Goal: Task Accomplishment & Management: Manage account settings

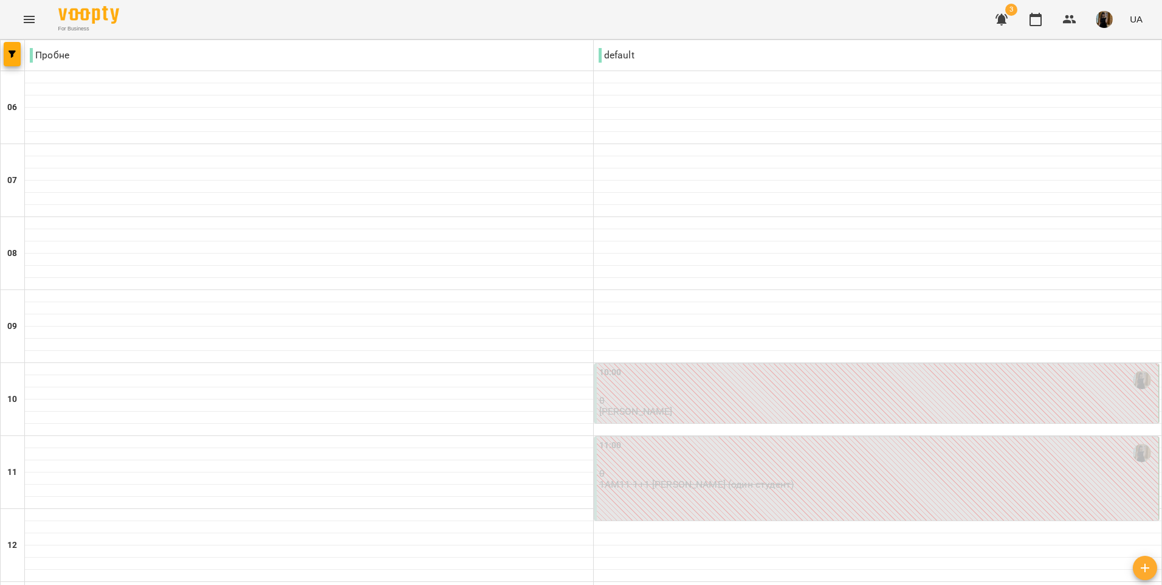
scroll to position [807, 0]
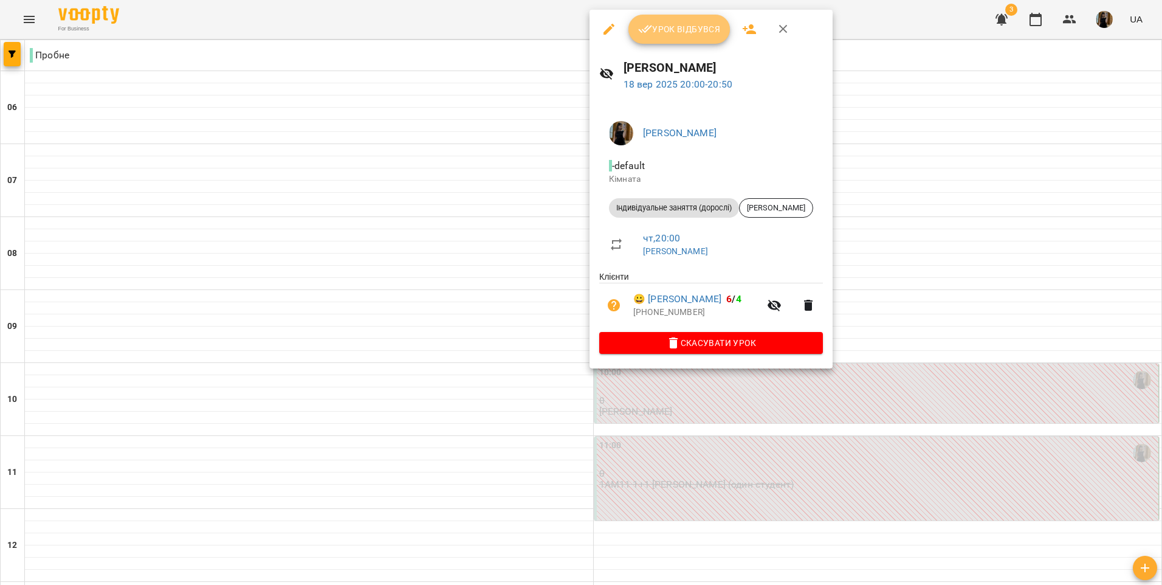
click at [659, 38] on button "Урок відбувся" at bounding box center [679, 29] width 102 height 29
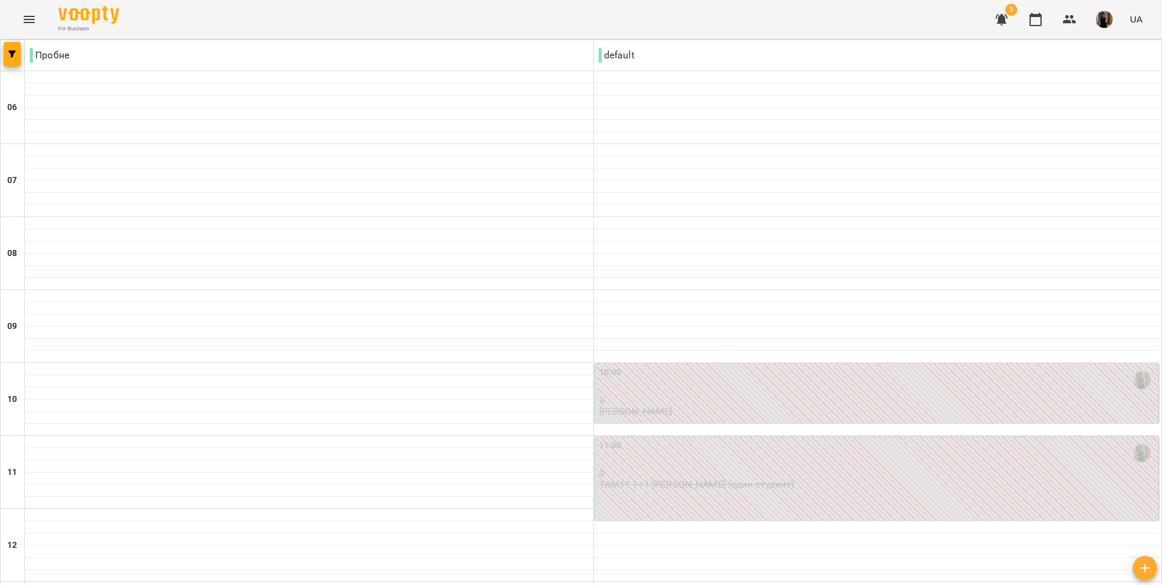
scroll to position [807, 0]
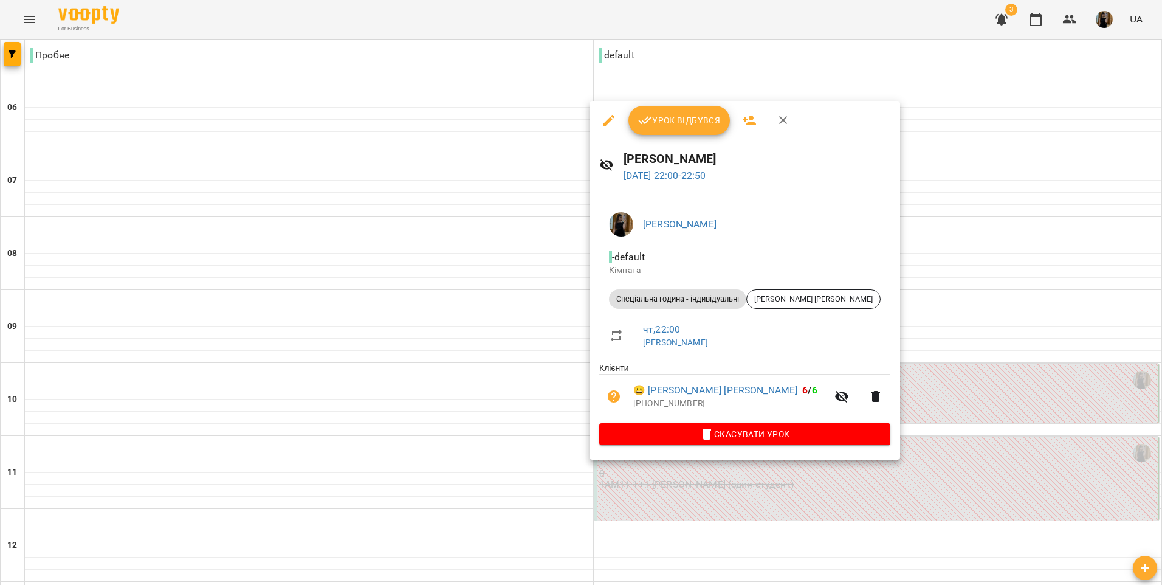
click at [655, 91] on div at bounding box center [581, 292] width 1162 height 585
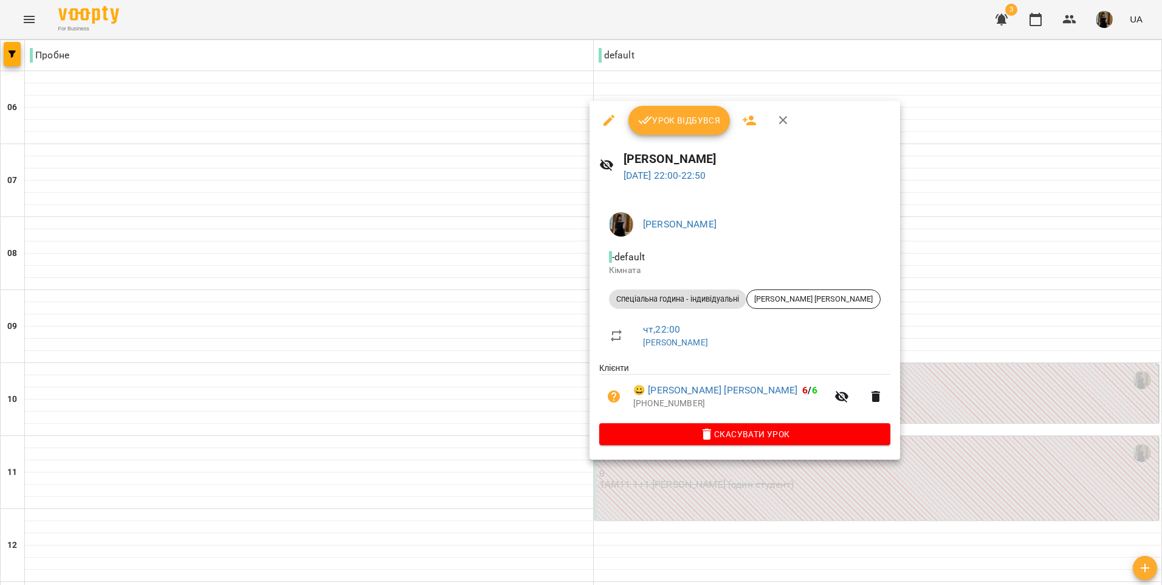
click at [690, 117] on span "Урок відбувся" at bounding box center [679, 120] width 83 height 15
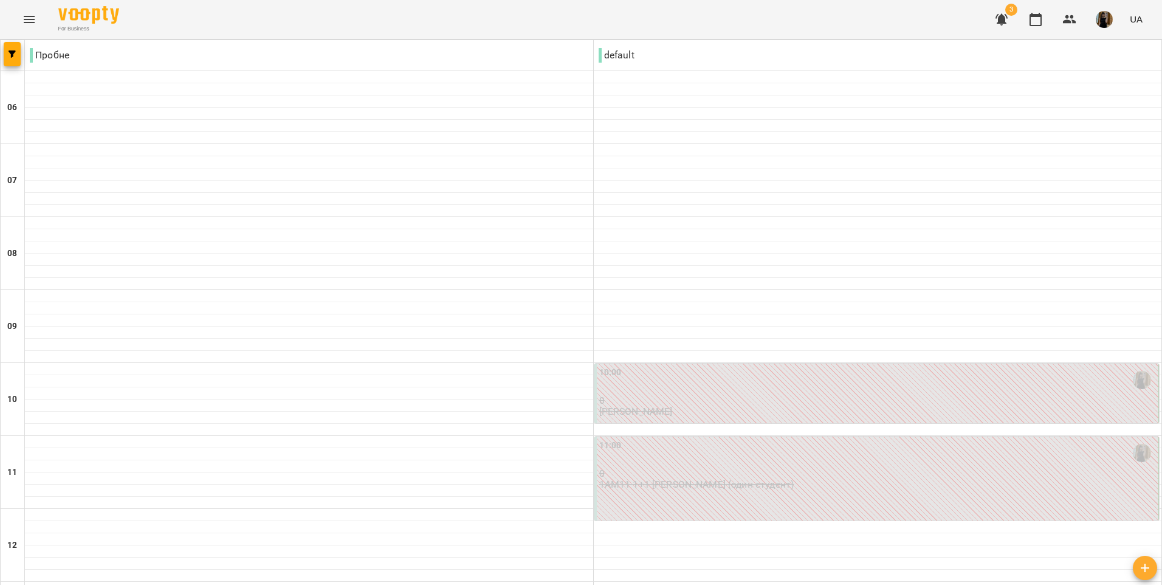
scroll to position [807, 0]
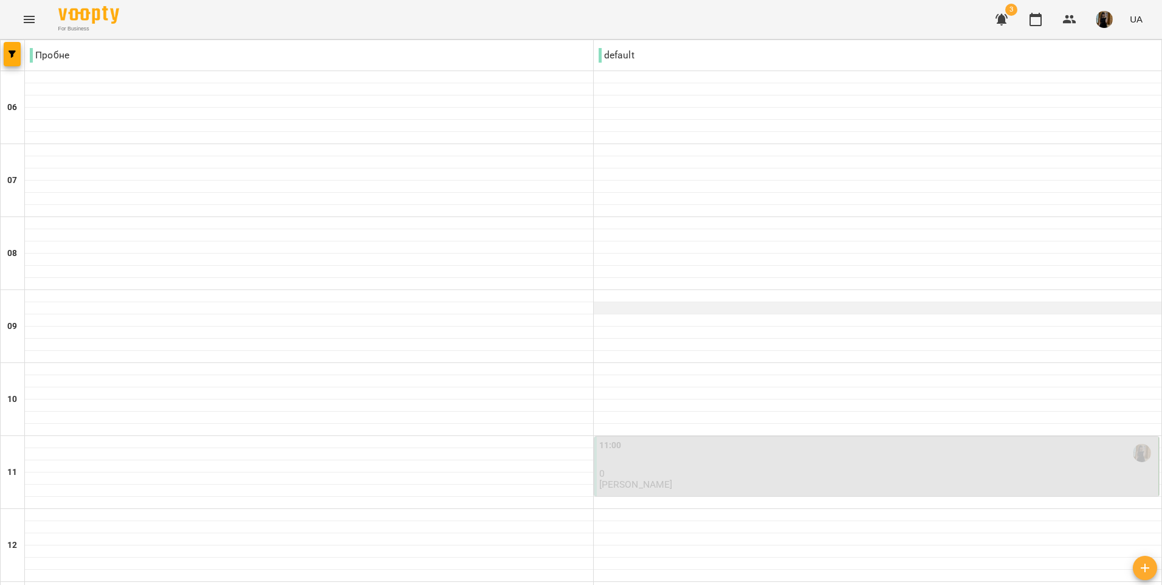
scroll to position [0, 0]
